Goal: Transaction & Acquisition: Purchase product/service

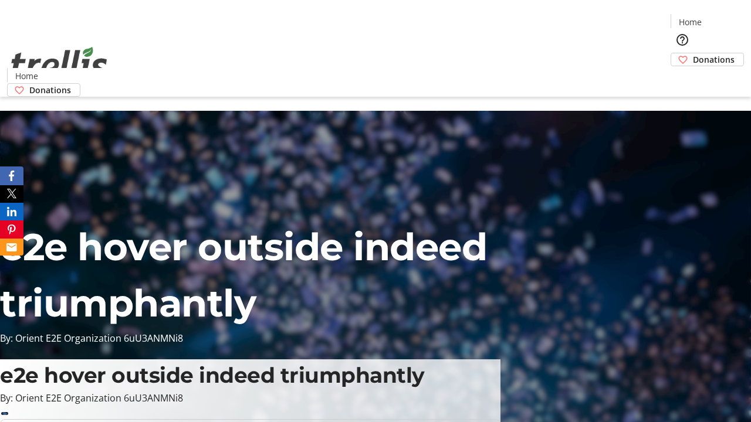
click at [693, 53] on span "Donations" at bounding box center [714, 59] width 42 height 12
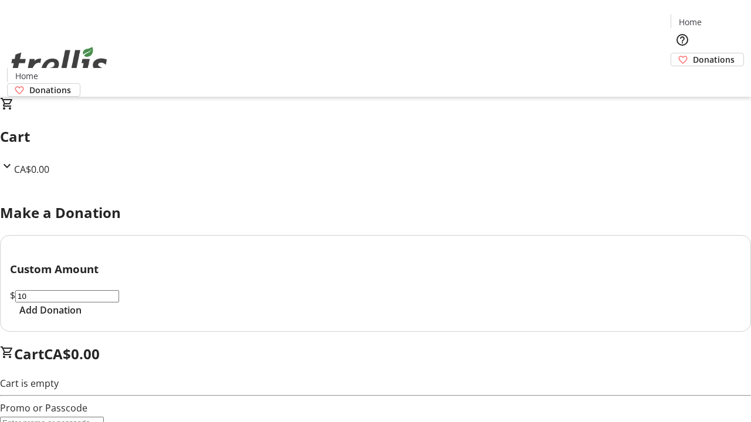
click at [82, 317] on span "Add Donation" at bounding box center [50, 310] width 62 height 14
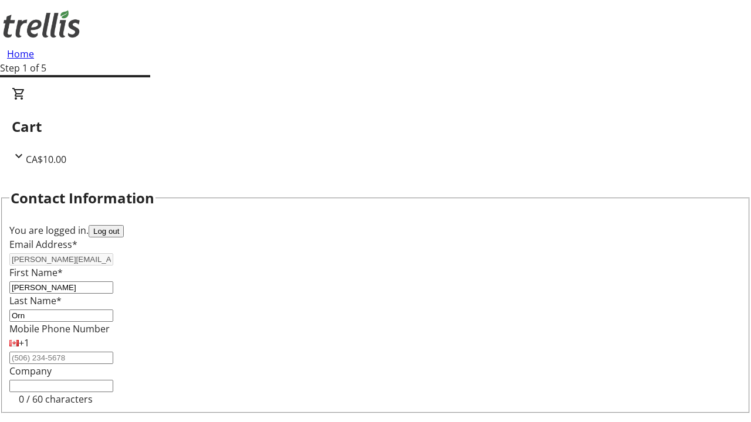
select select "CA"
type input "Kelowna"
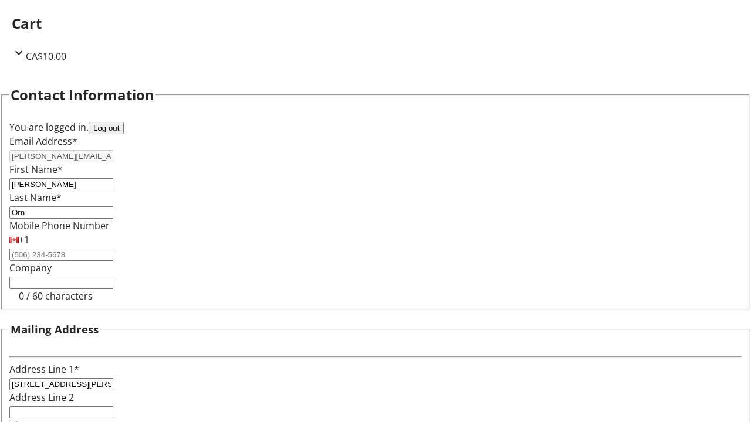
select select "BC"
type input "Kelowna"
type input "V1Y 0C2"
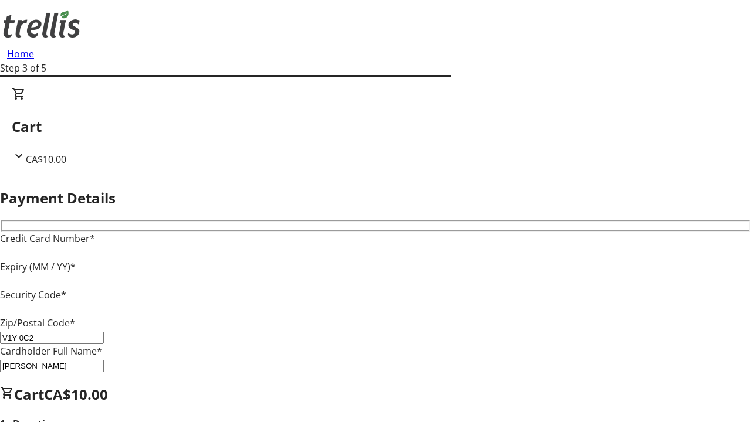
type input "V1Y 0C2"
